Goal: Transaction & Acquisition: Purchase product/service

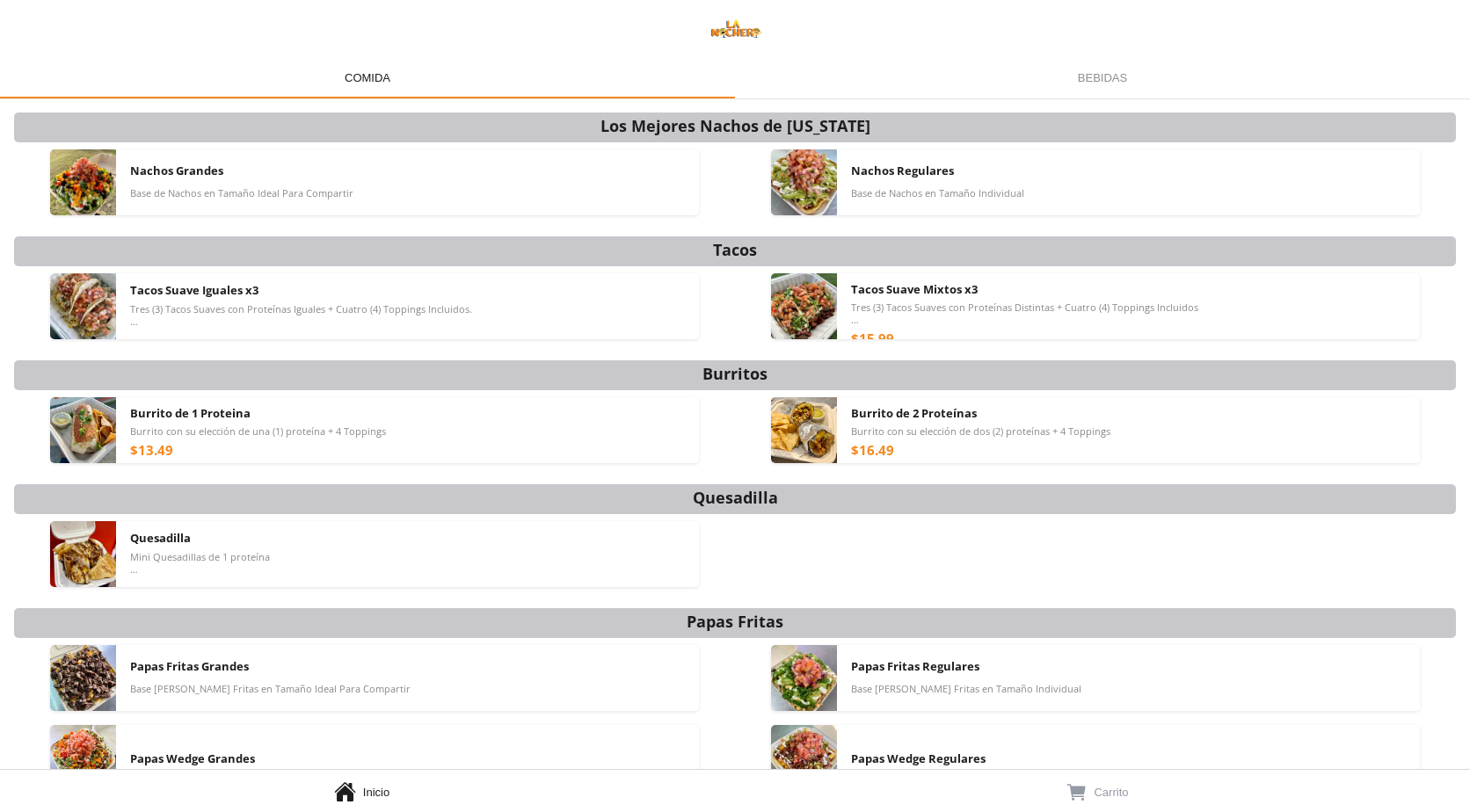
click at [236, 217] on div "Nachos Grandes Base de Nachos en Tamaño Ideal Para Compartir" at bounding box center [374, 183] width 721 height 80
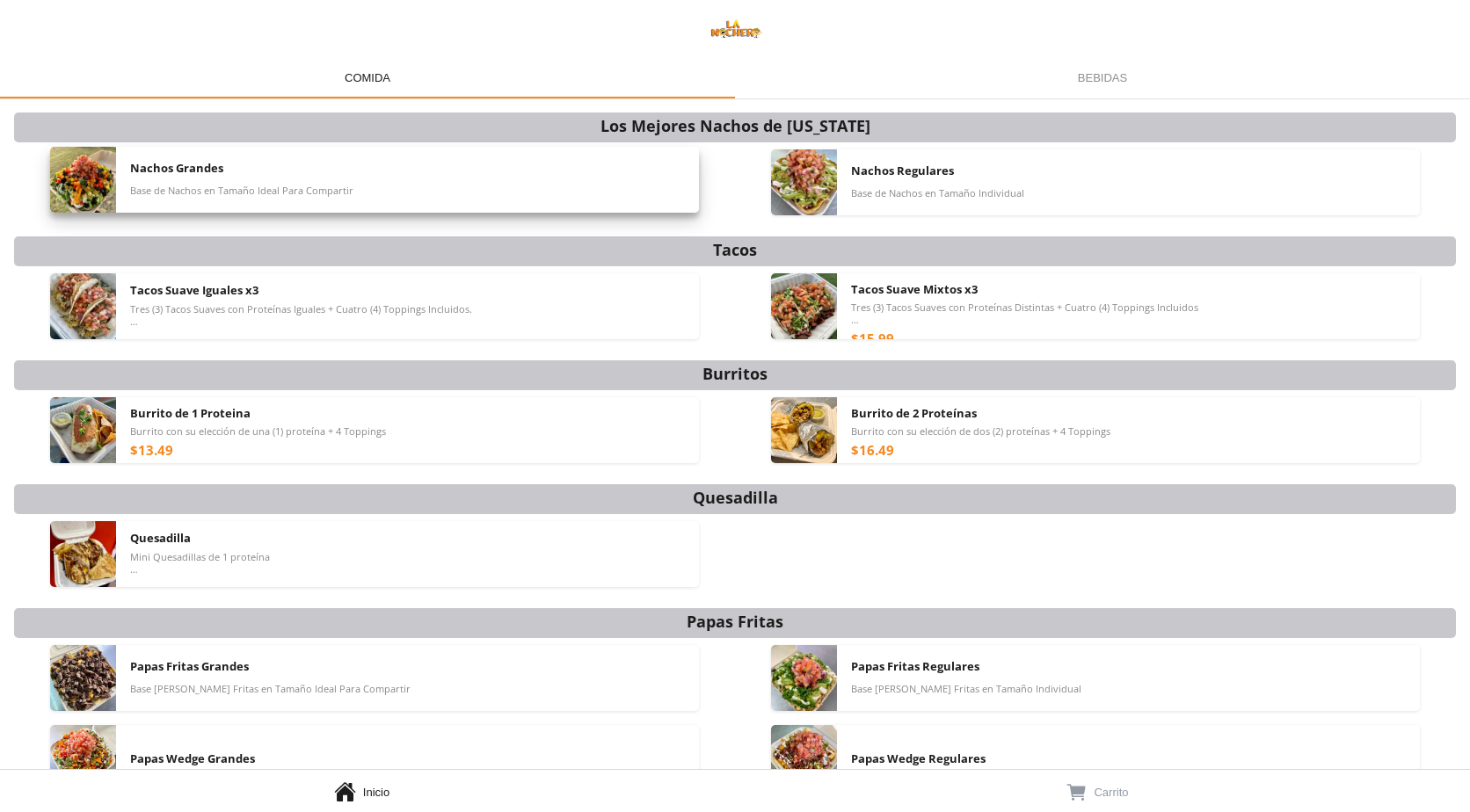
click at [235, 208] on div "Nachos Grandes Base de Nachos en Tamaño Ideal Para Compartir" at bounding box center [408, 179] width 555 height 66
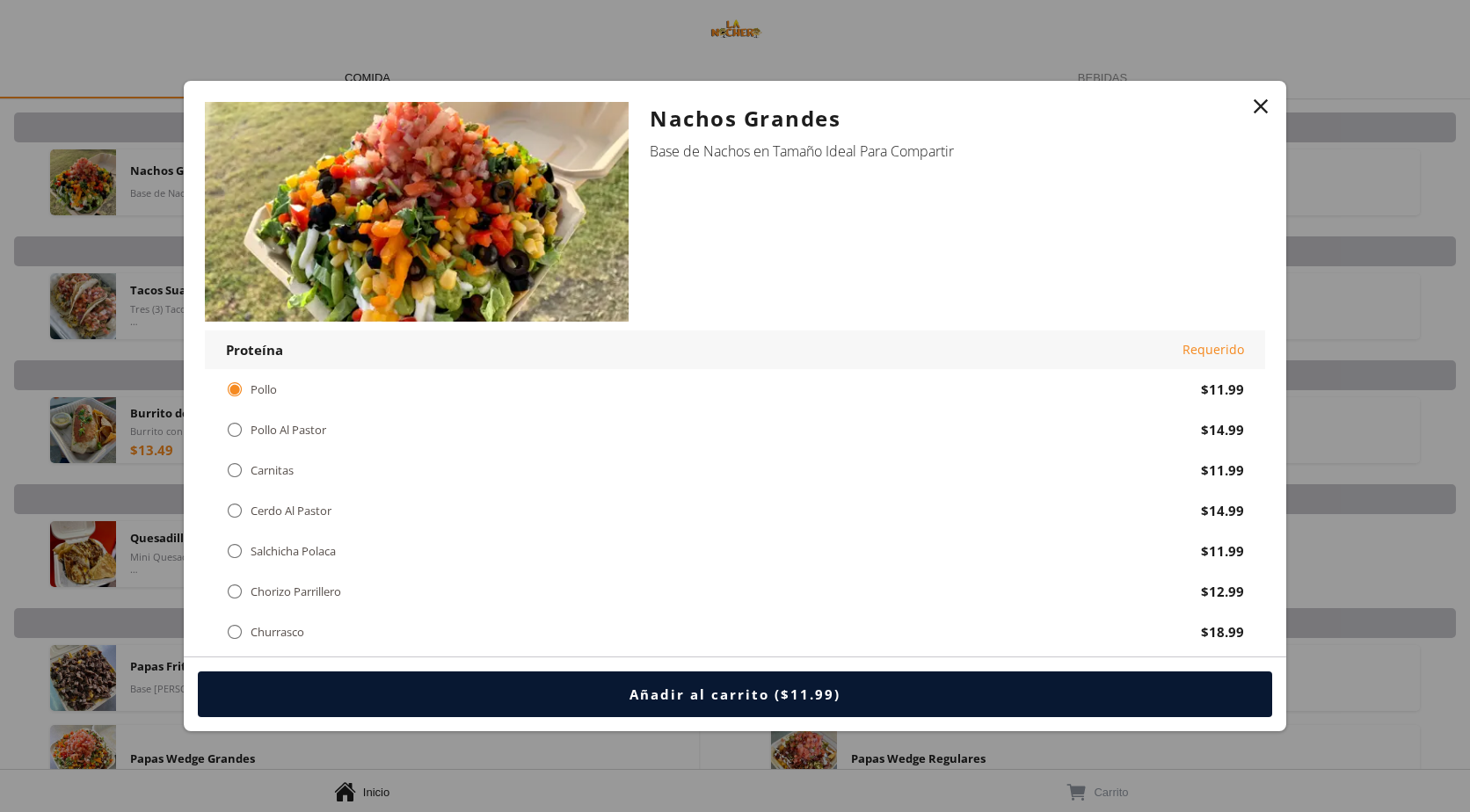
scroll to position [175, 0]
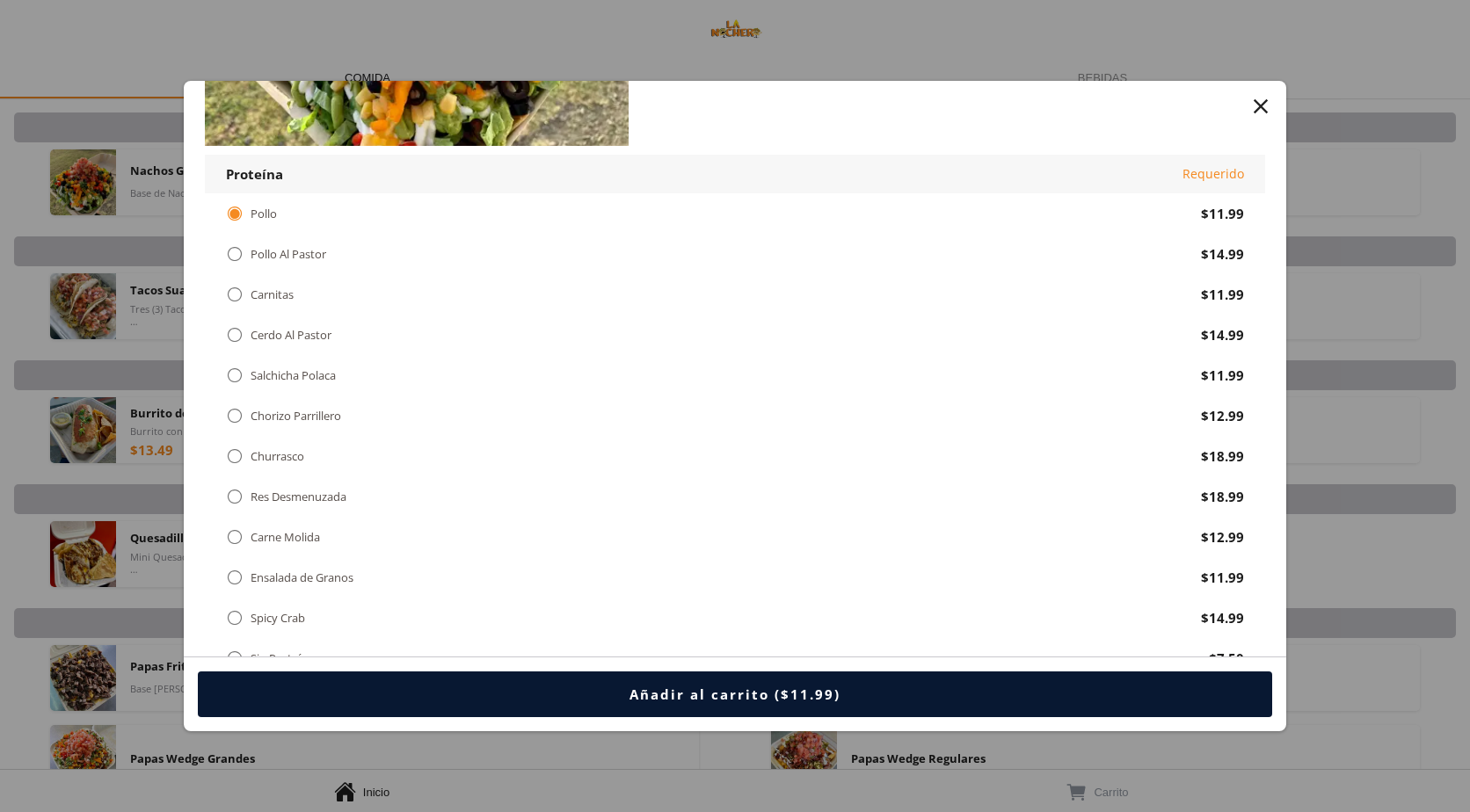
click at [233, 216] on div "" at bounding box center [234, 213] width 17 height 19
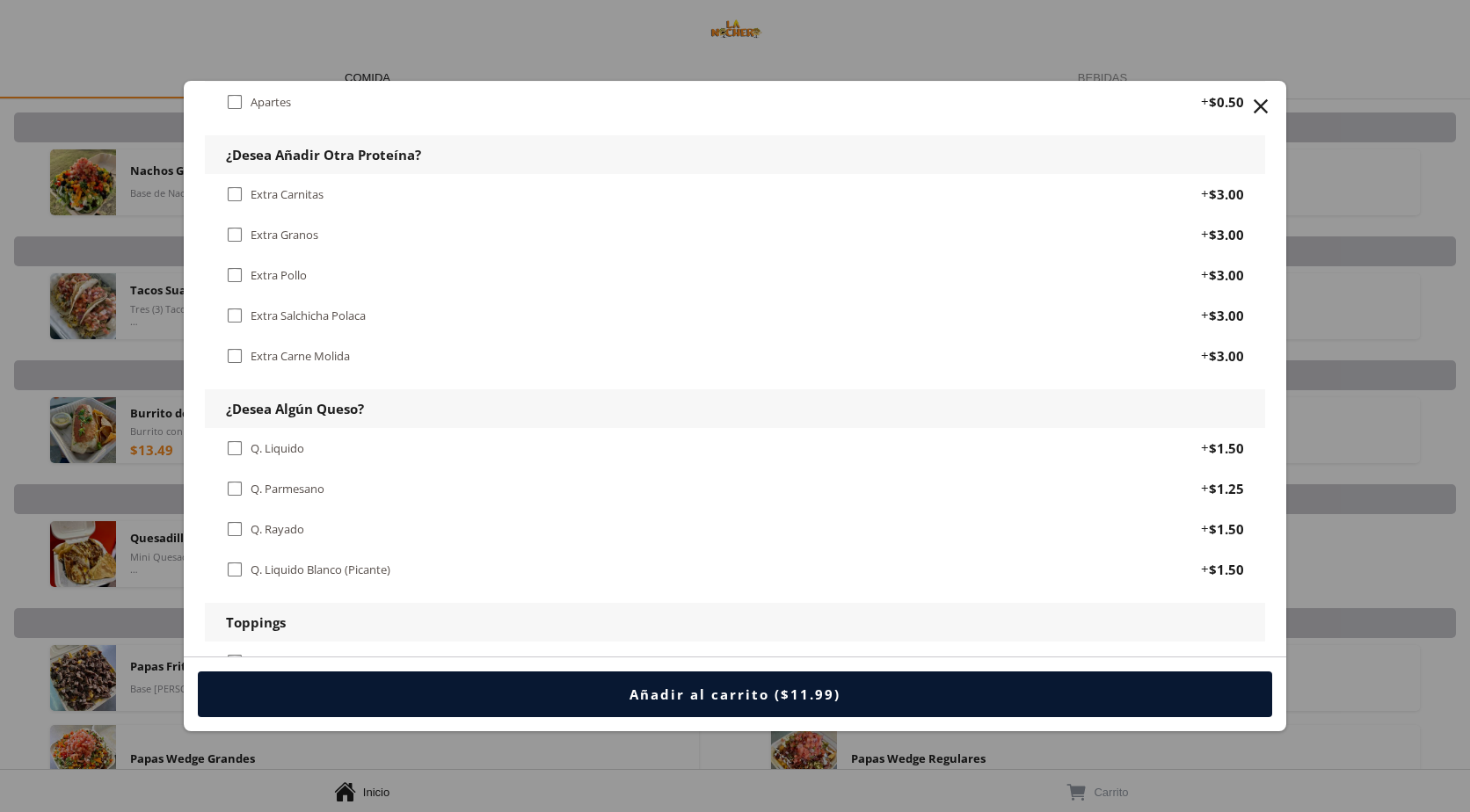
scroll to position [879, 0]
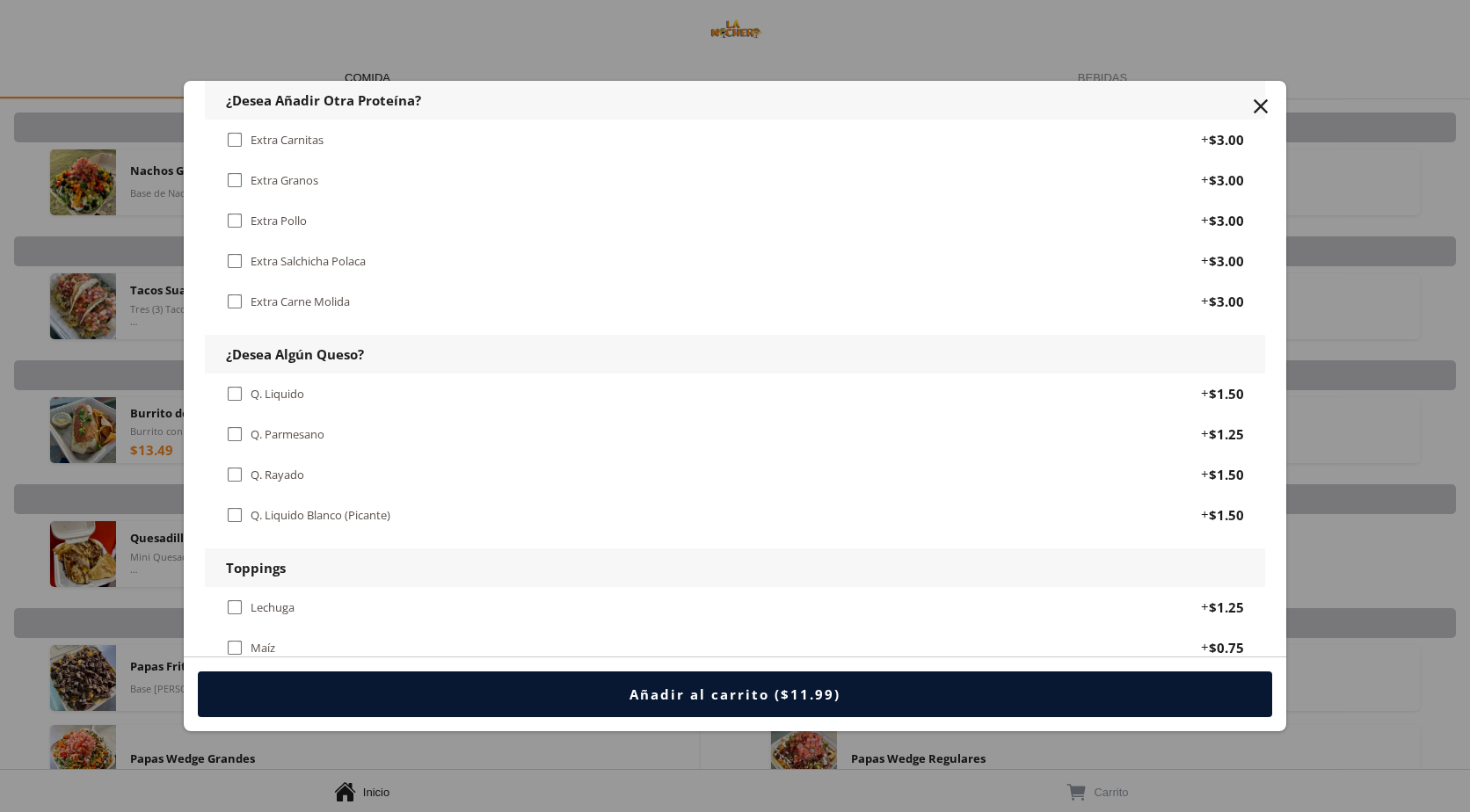
click at [237, 258] on div "" at bounding box center [234, 393] width 17 height 19
click at [230, 258] on div "" at bounding box center [234, 474] width 17 height 19
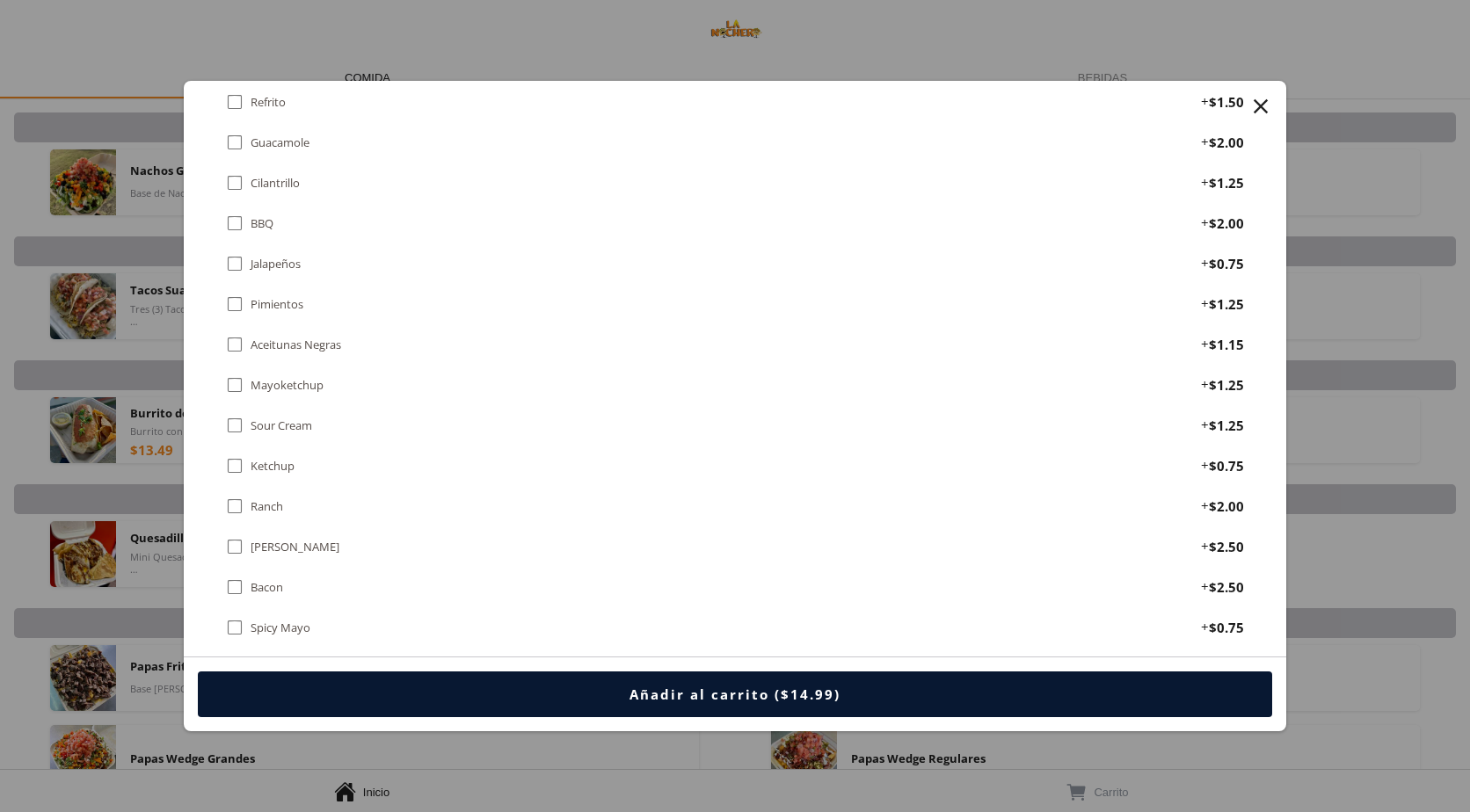
scroll to position [1495, 0]
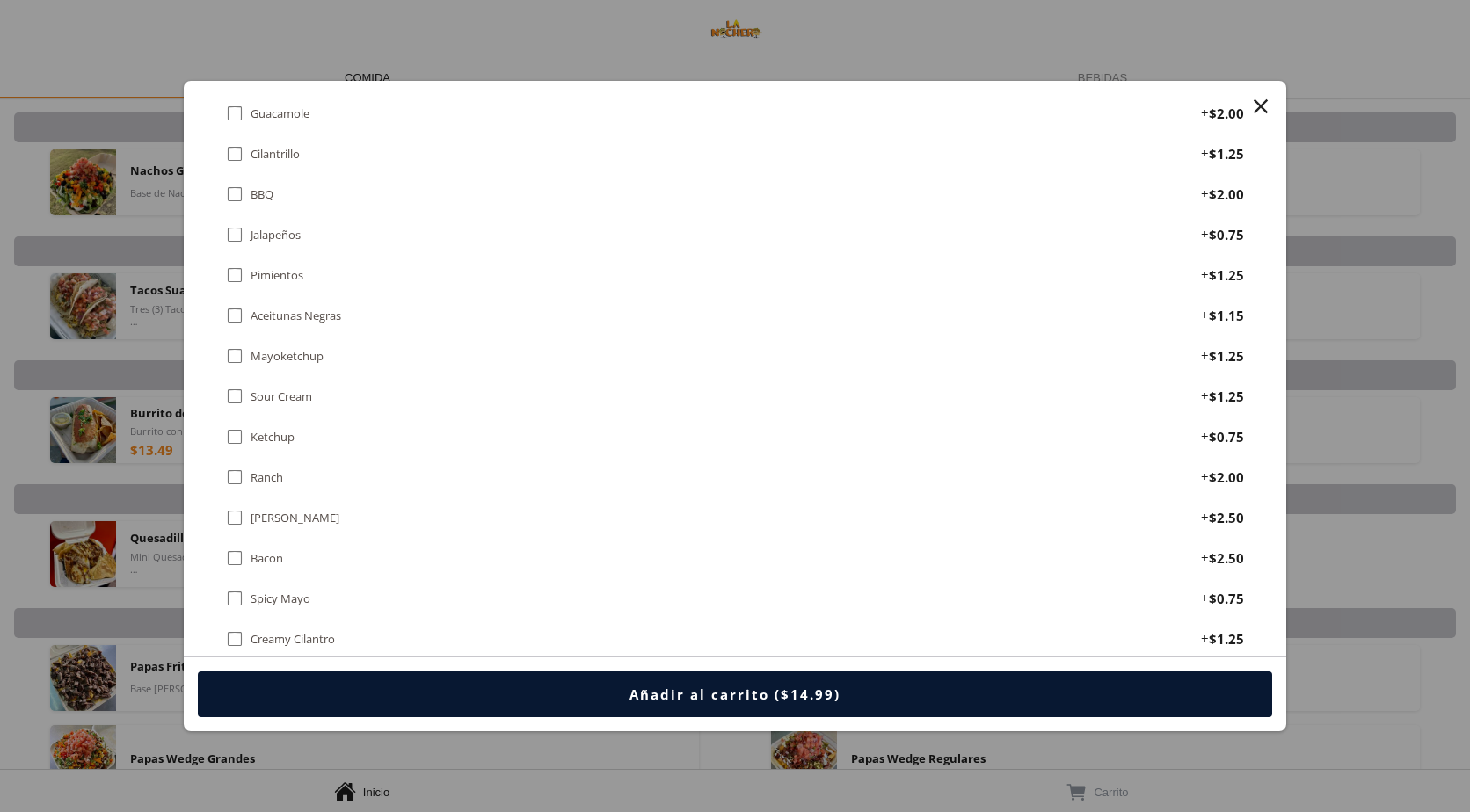
click at [230, 258] on div "" at bounding box center [234, 557] width 17 height 19
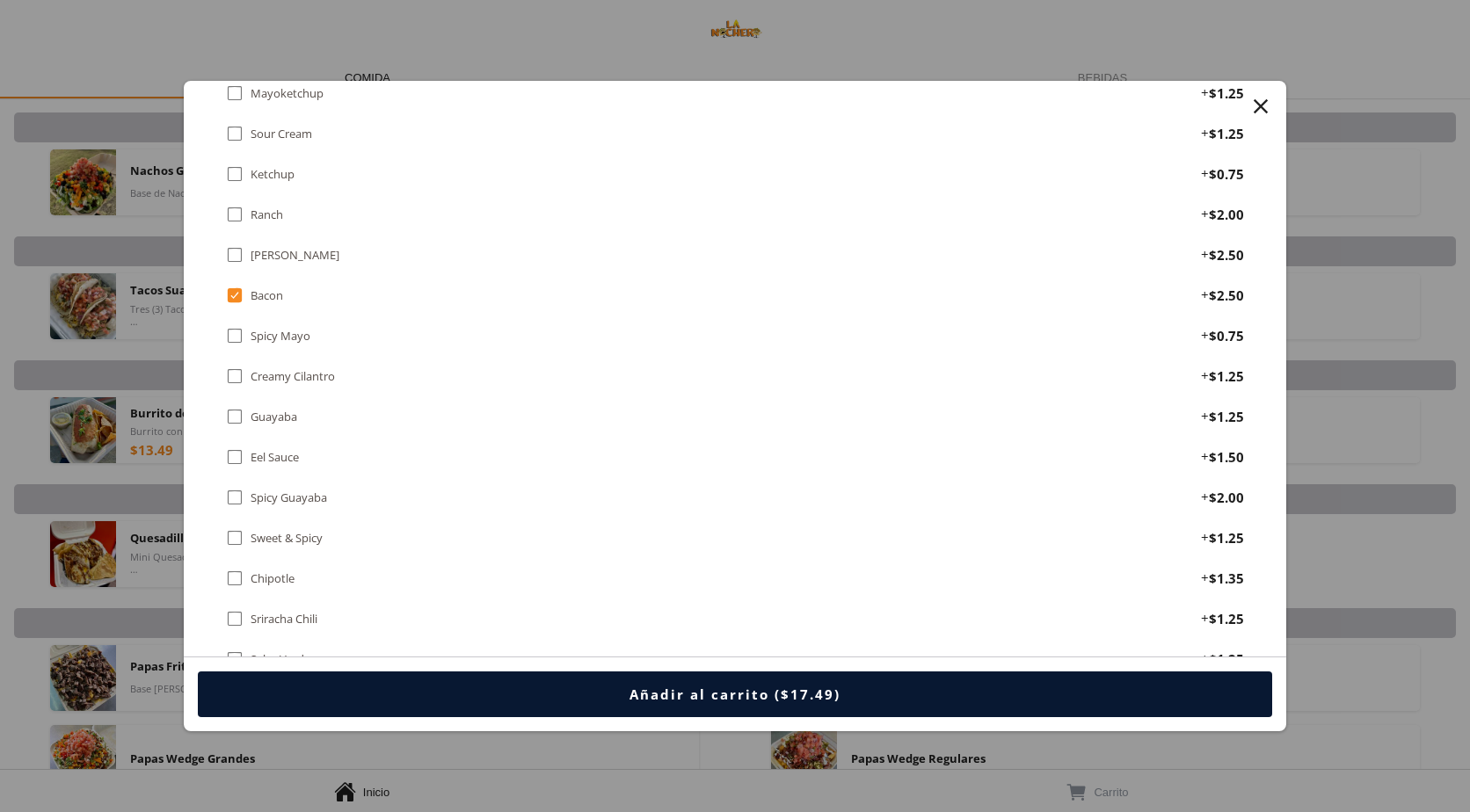
scroll to position [1759, 0]
click at [242, 258] on div "" at bounding box center [234, 375] width 17 height 19
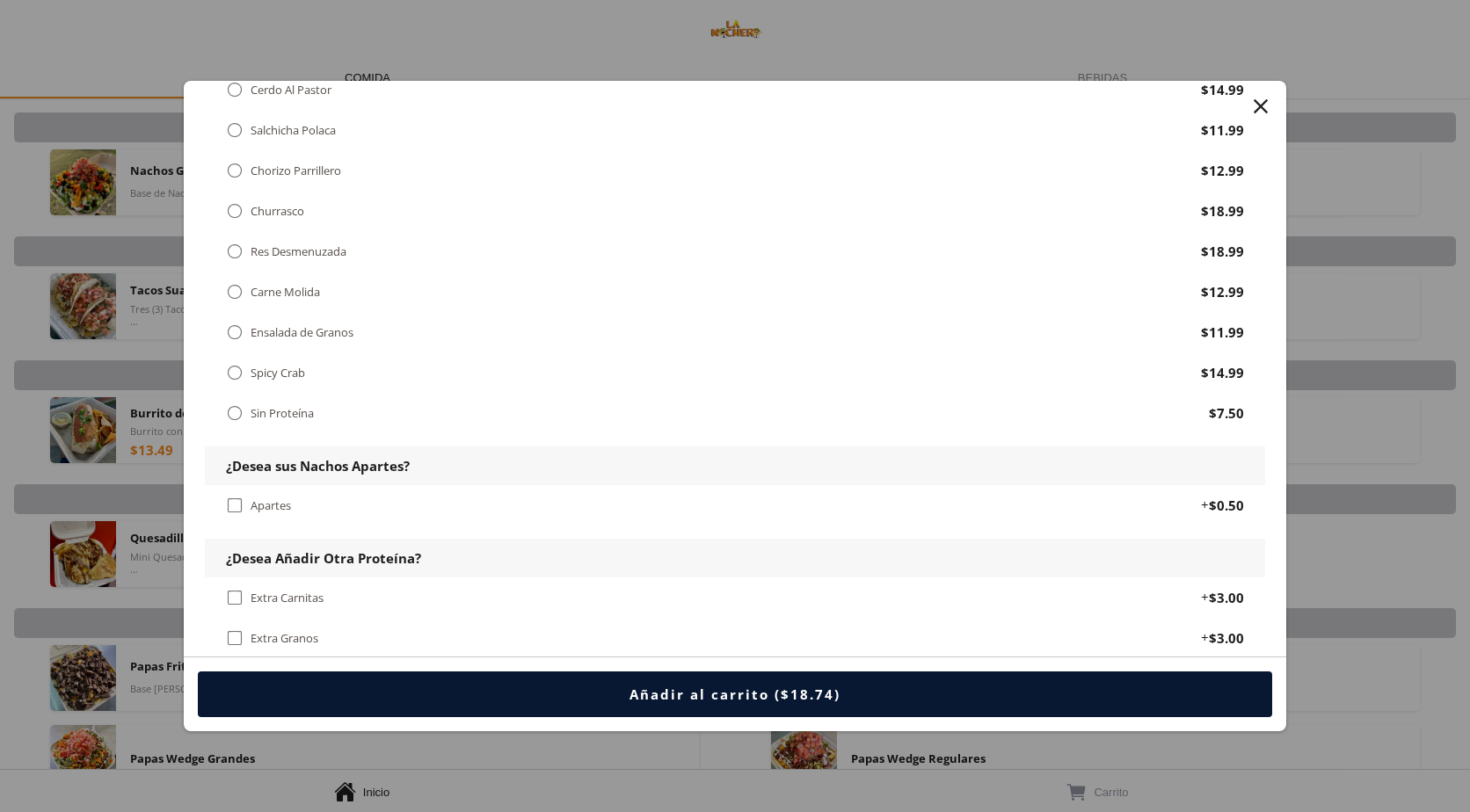
scroll to position [405, 0]
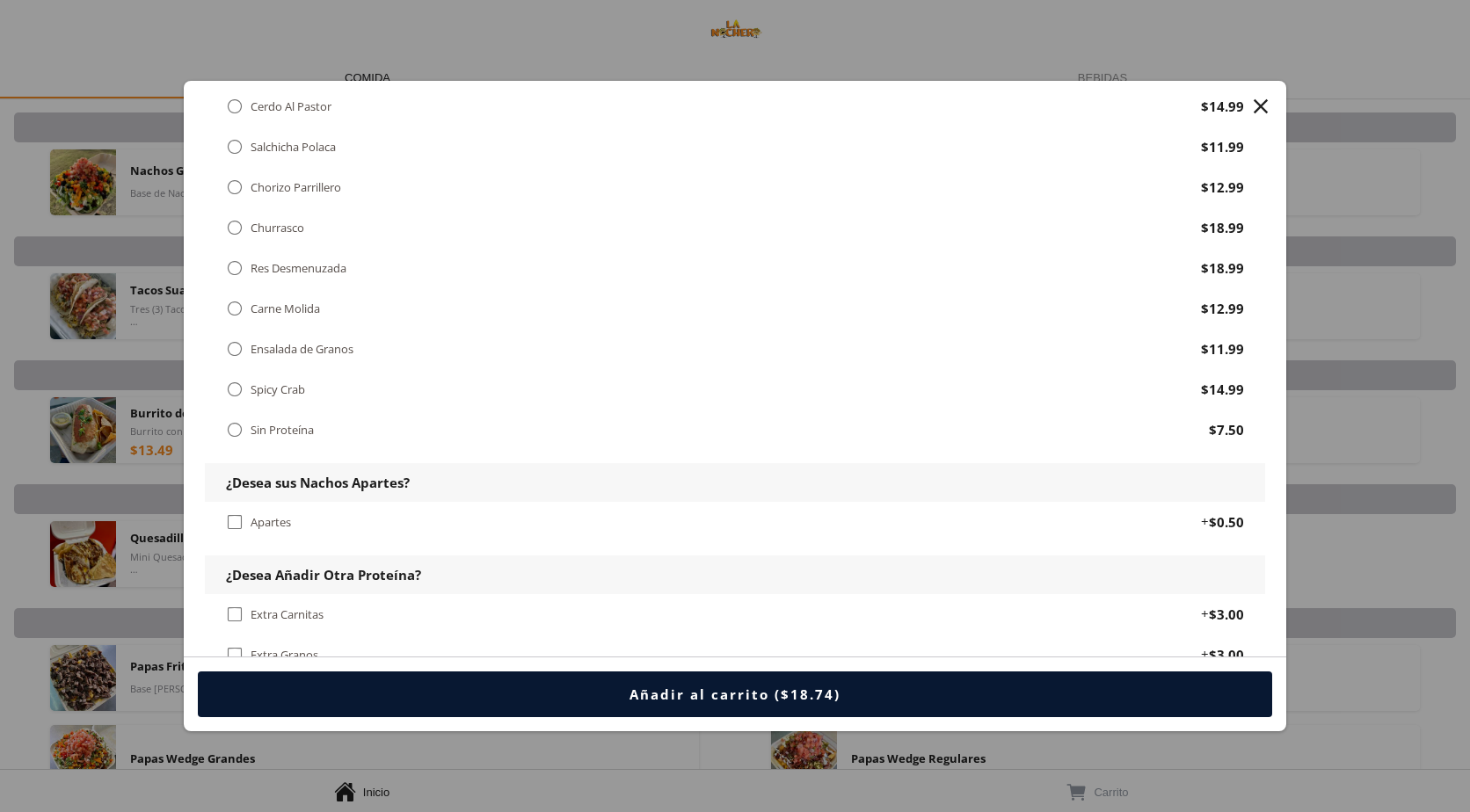
click at [656, 108] on div "" at bounding box center [1261, 105] width 25 height 25
